Goal: Submit feedback/report problem

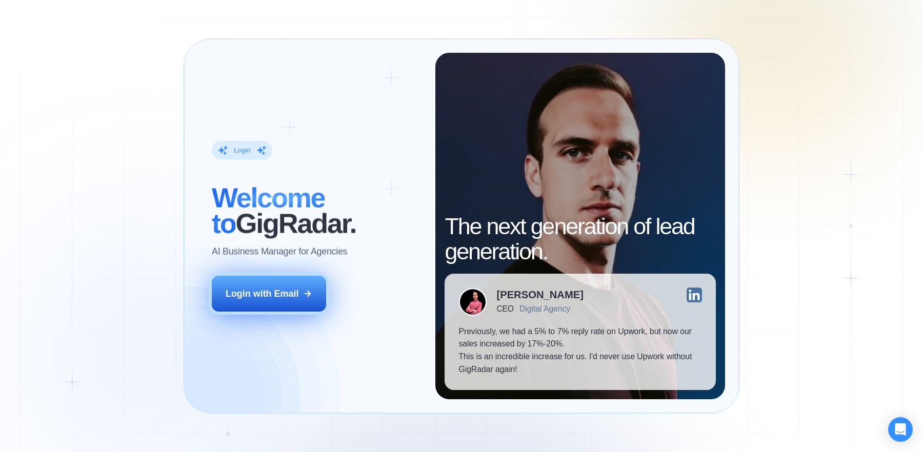
click at [272, 279] on button "Login with Email" at bounding box center [269, 294] width 114 height 36
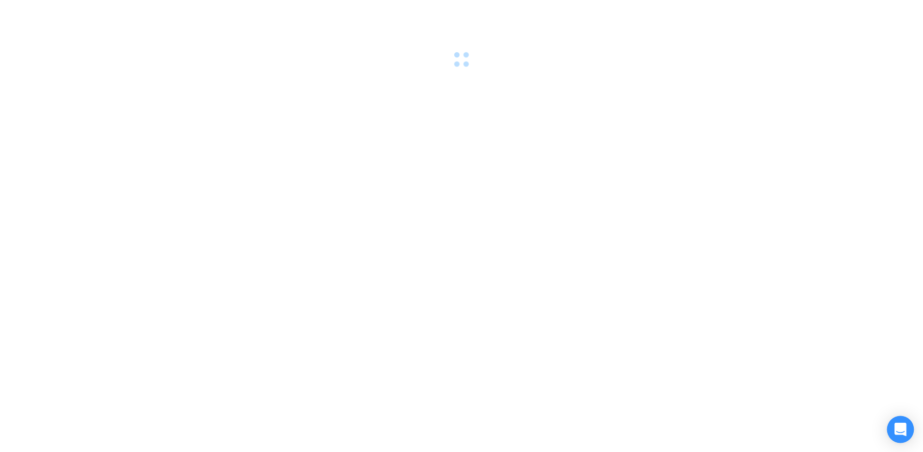
click at [899, 428] on icon "Open Intercom Messenger" at bounding box center [901, 429] width 12 height 13
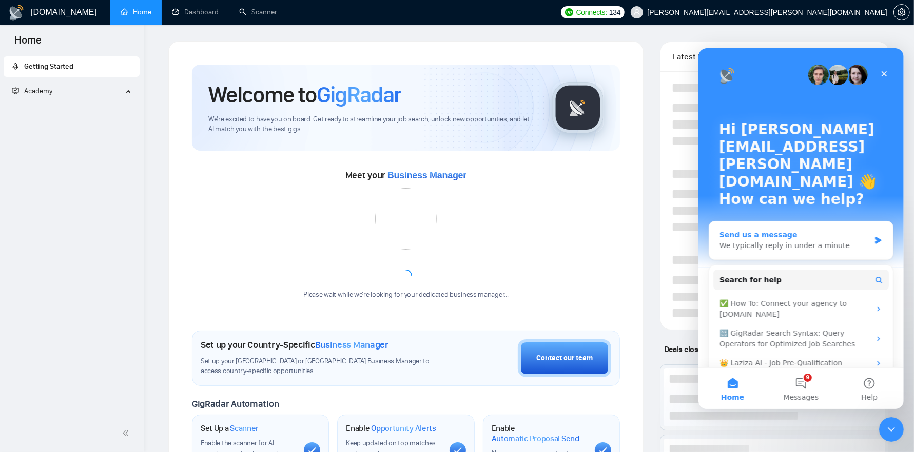
click at [764, 229] on div "Send us a message" at bounding box center [794, 234] width 150 height 11
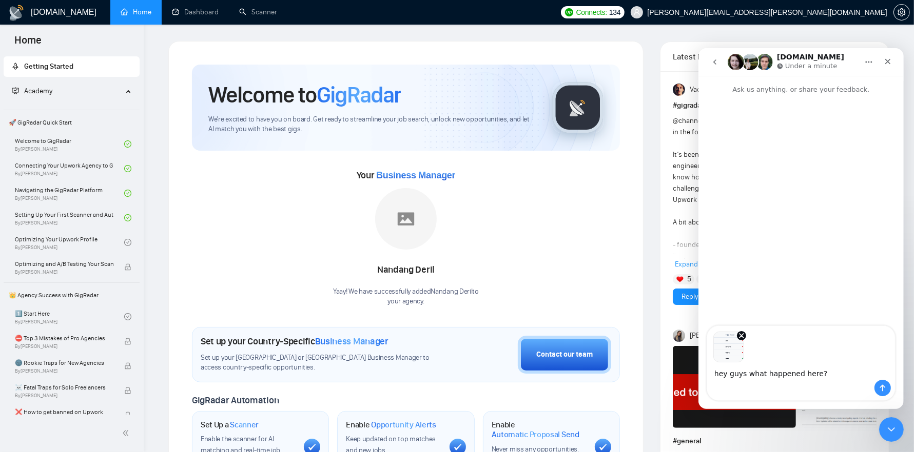
type textarea "hey guys what happened here?"
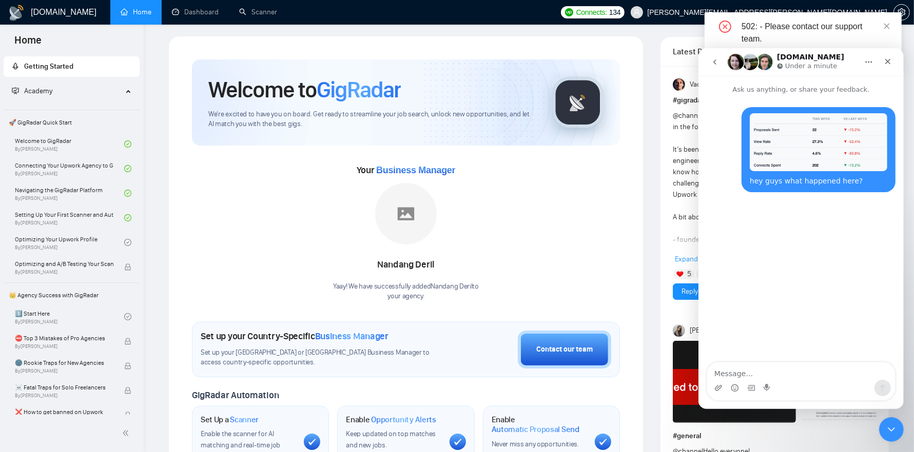
scroll to position [139, 0]
